Goal: Task Accomplishment & Management: Use online tool/utility

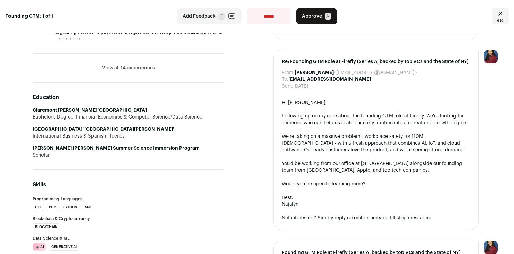
scroll to position [462, 0]
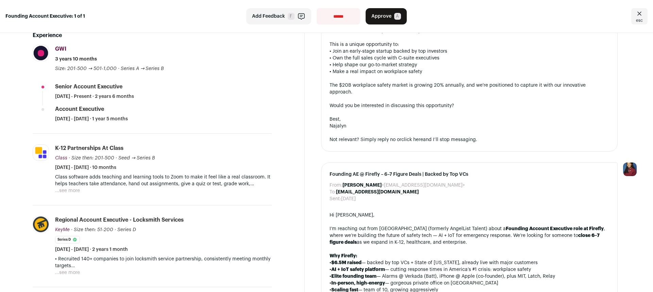
scroll to position [126, 0]
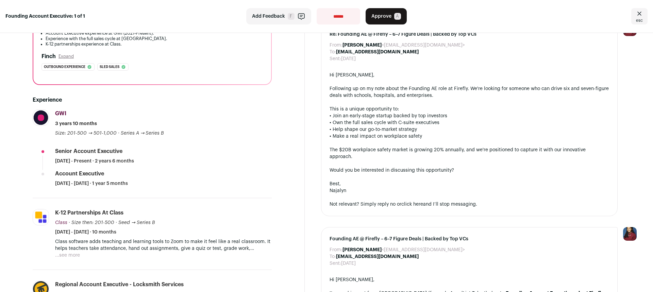
click at [223, 209] on div "K-12 partnerships at Class Class Class [DOMAIN_NAME] Add to company list Public…" at bounding box center [163, 222] width 217 height 27
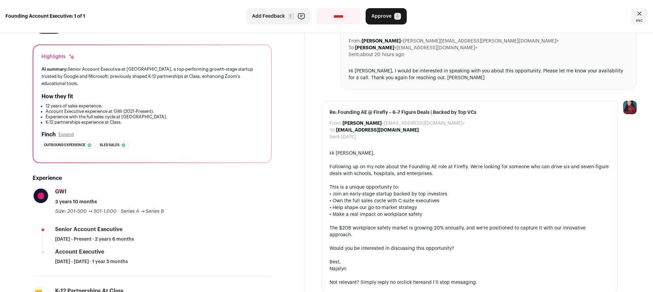
scroll to position [6, 0]
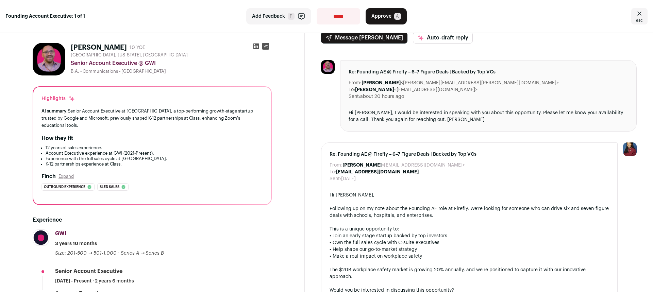
click at [394, 17] on span "A" at bounding box center [397, 16] width 7 height 7
